Goal: Obtain resource: Obtain resource

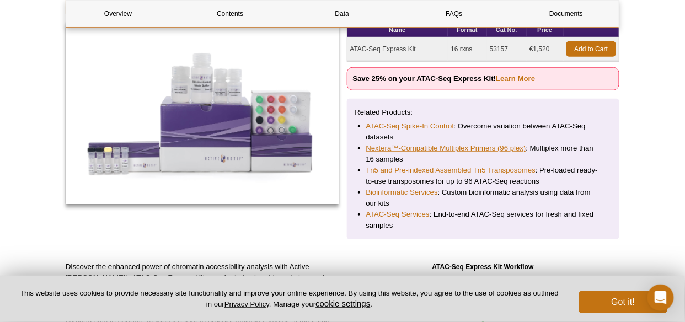
scroll to position [170, 0]
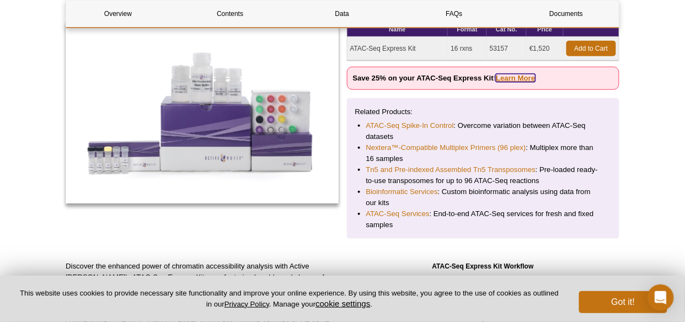
click at [520, 77] on link "Learn More" at bounding box center [515, 78] width 39 height 8
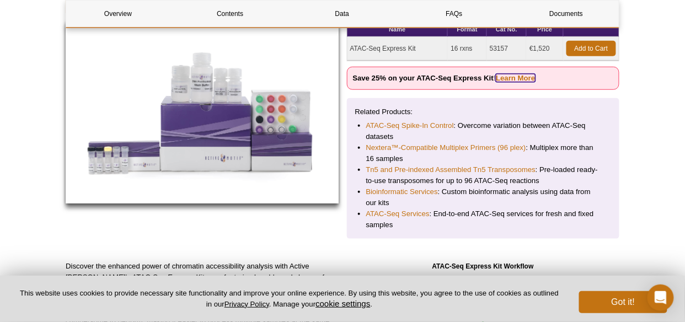
scroll to position [152, 0]
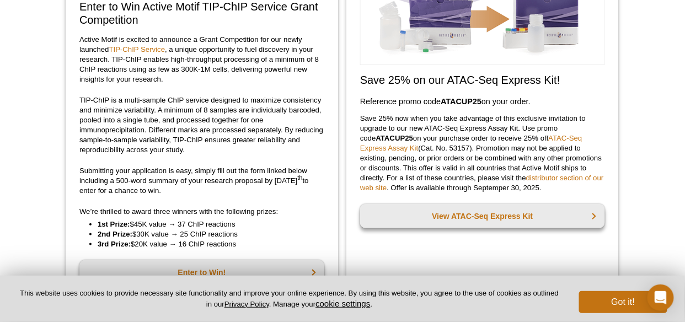
scroll to position [170, 0]
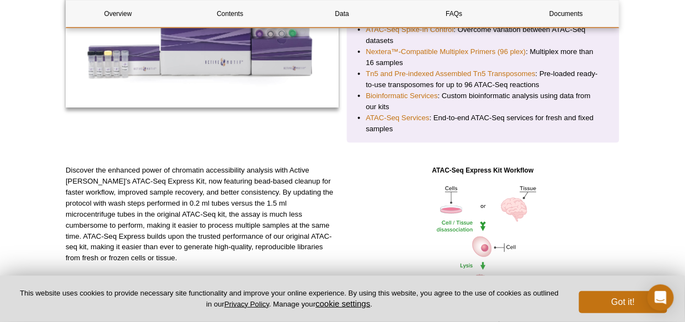
scroll to position [105, 0]
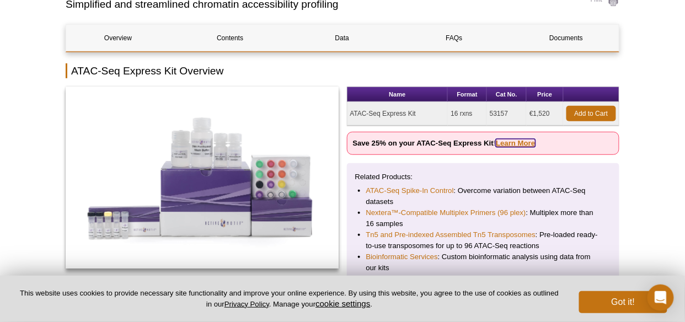
click at [514, 144] on link "Learn More" at bounding box center [515, 143] width 39 height 8
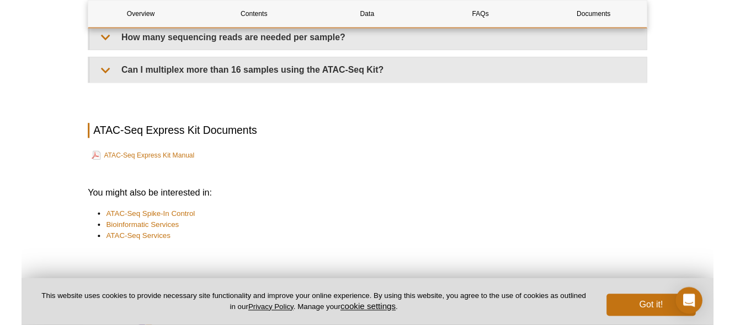
scroll to position [2724, 0]
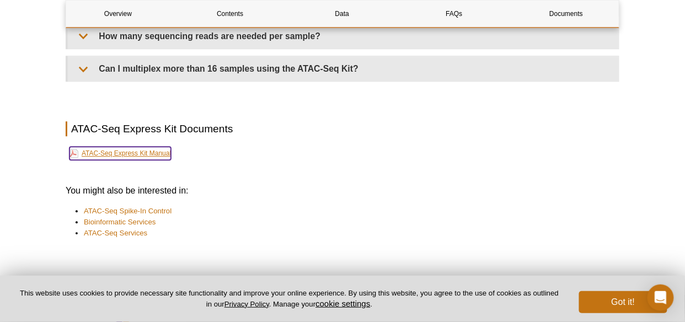
click at [131, 147] on link "ATAC-Seq Express Kit Manual" at bounding box center [119, 153] width 101 height 13
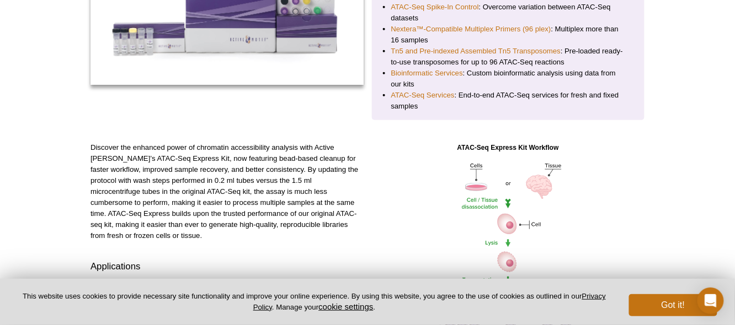
scroll to position [0, 0]
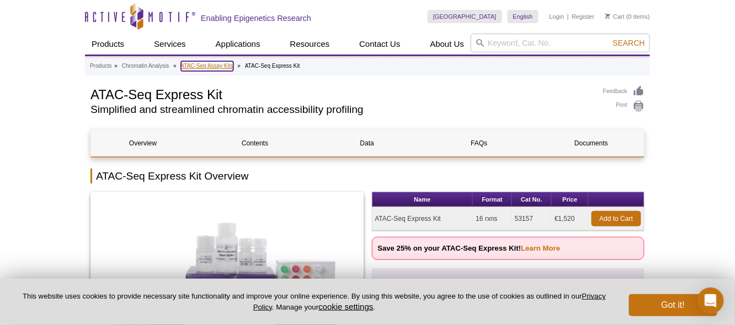
click at [209, 68] on link "ATAC-Seq Assay Kits" at bounding box center [207, 66] width 52 height 10
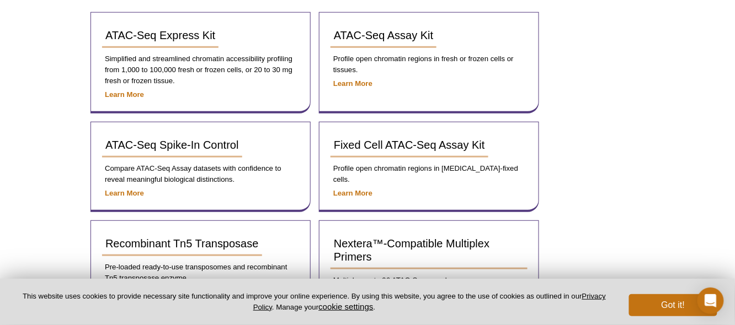
scroll to position [168, 0]
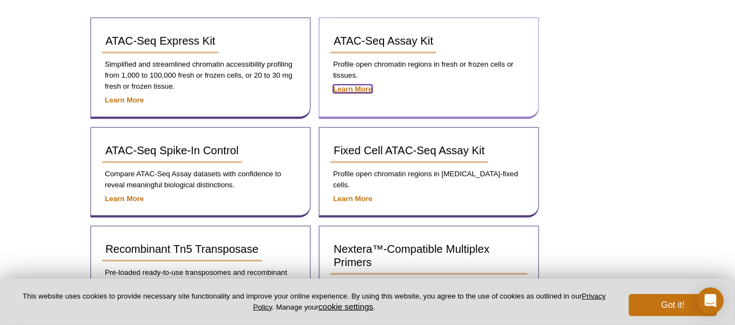
click at [359, 87] on strong "Learn More" at bounding box center [352, 89] width 39 height 8
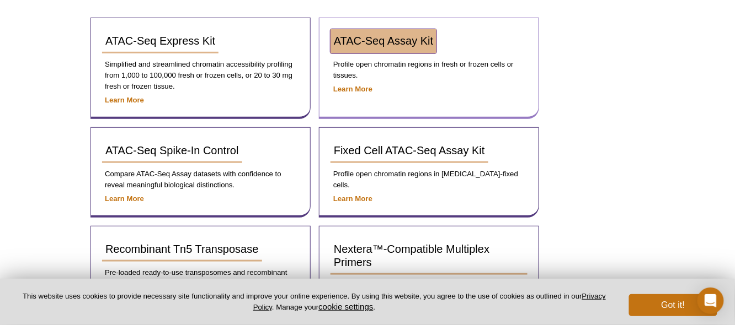
click at [367, 47] on link "ATAC-Seq Assay Kit" at bounding box center [383, 41] width 106 height 24
click at [385, 38] on span "ATAC-Seq Assay Kit" at bounding box center [383, 41] width 99 height 12
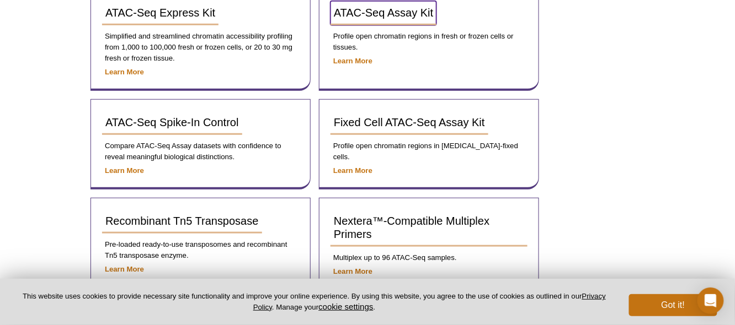
scroll to position [304, 0]
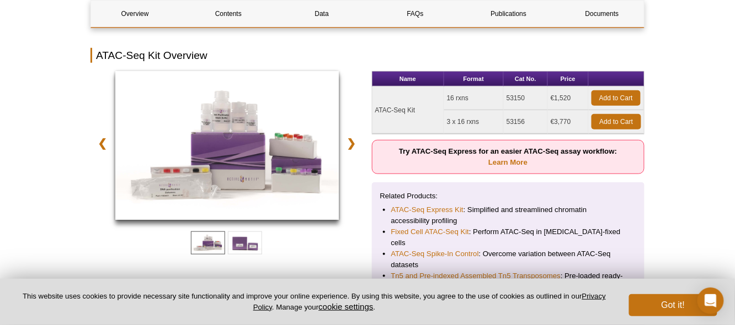
scroll to position [155, 0]
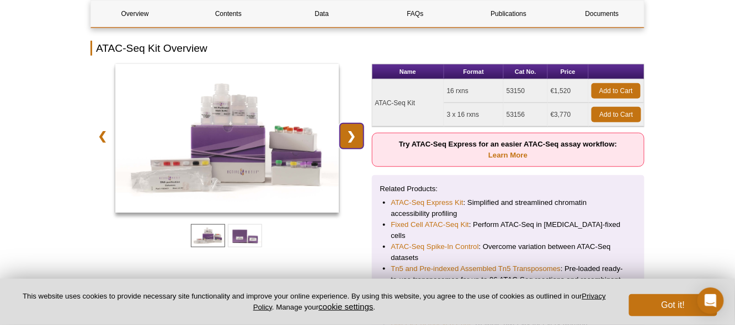
click at [349, 142] on link "❯" at bounding box center [352, 136] width 24 height 25
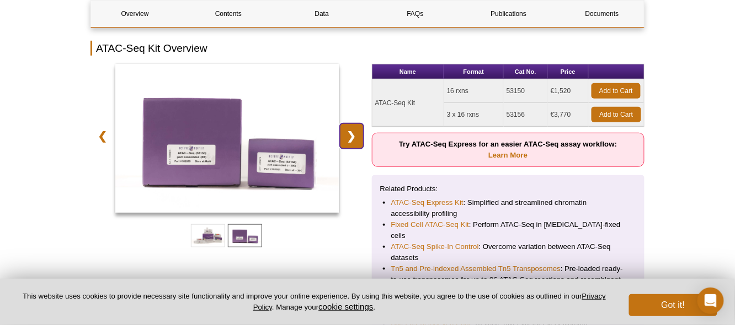
click at [349, 142] on link "❯" at bounding box center [352, 136] width 24 height 25
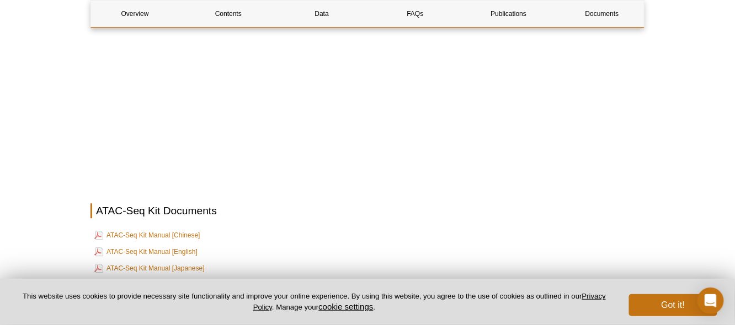
scroll to position [2951, 0]
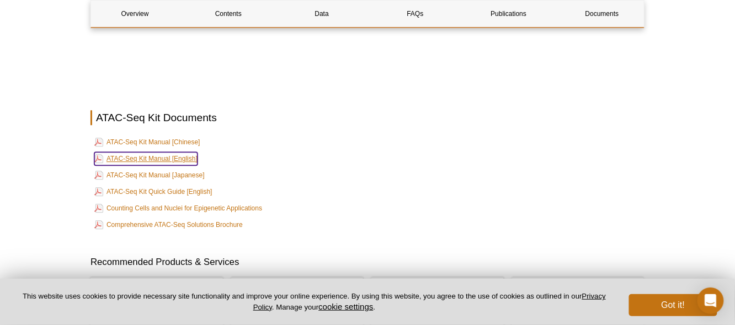
click at [159, 152] on link "ATAC-Seq Kit Manual [English]" at bounding box center [145, 158] width 103 height 13
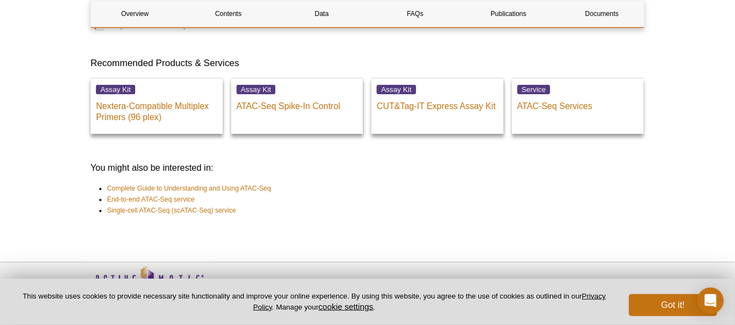
scroll to position [3163, 0]
